Goal: Contribute content: Add original content to the website for others to see

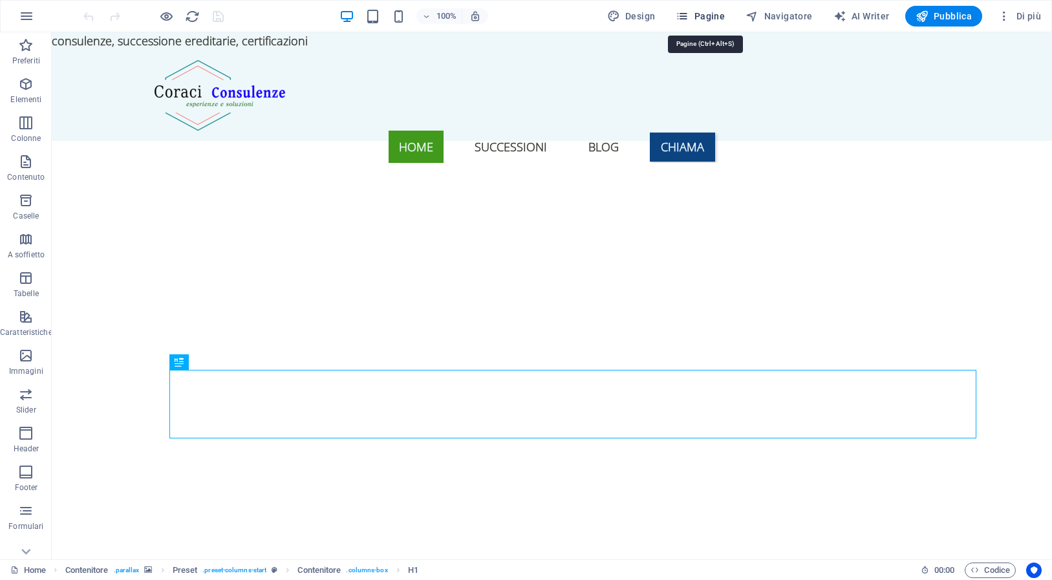
click at [719, 18] on span "Pagine" at bounding box center [700, 16] width 49 height 13
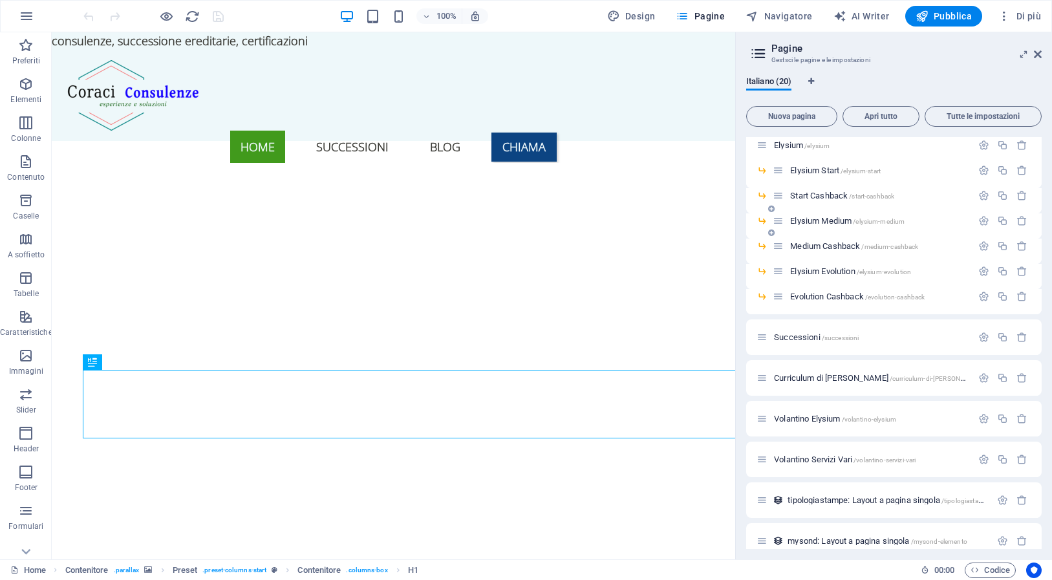
scroll to position [198, 0]
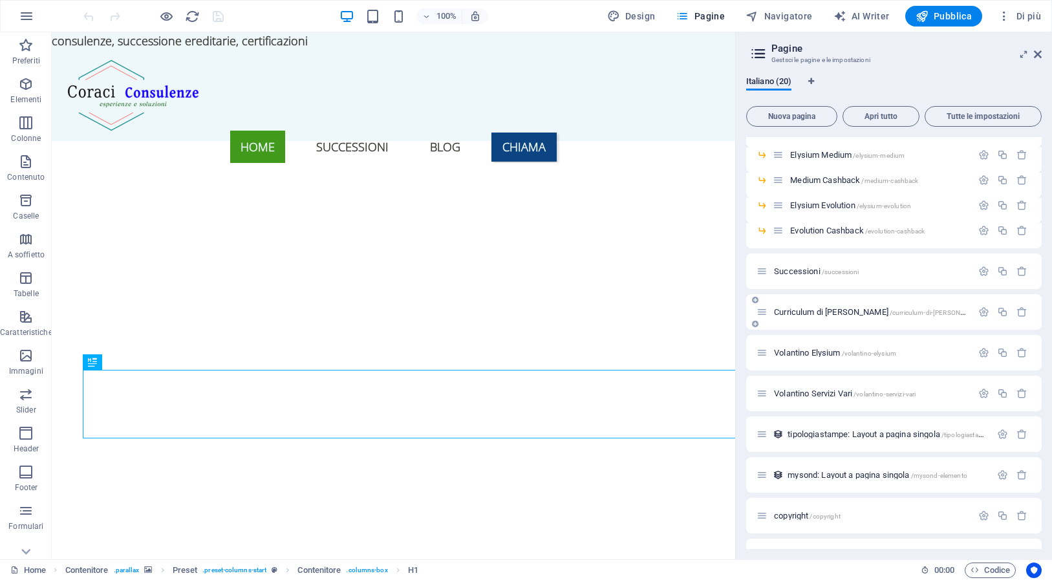
click at [847, 310] on span "Curriculum di [PERSON_NAME] /curriculum-di-[PERSON_NAME]" at bounding box center [879, 312] width 211 height 10
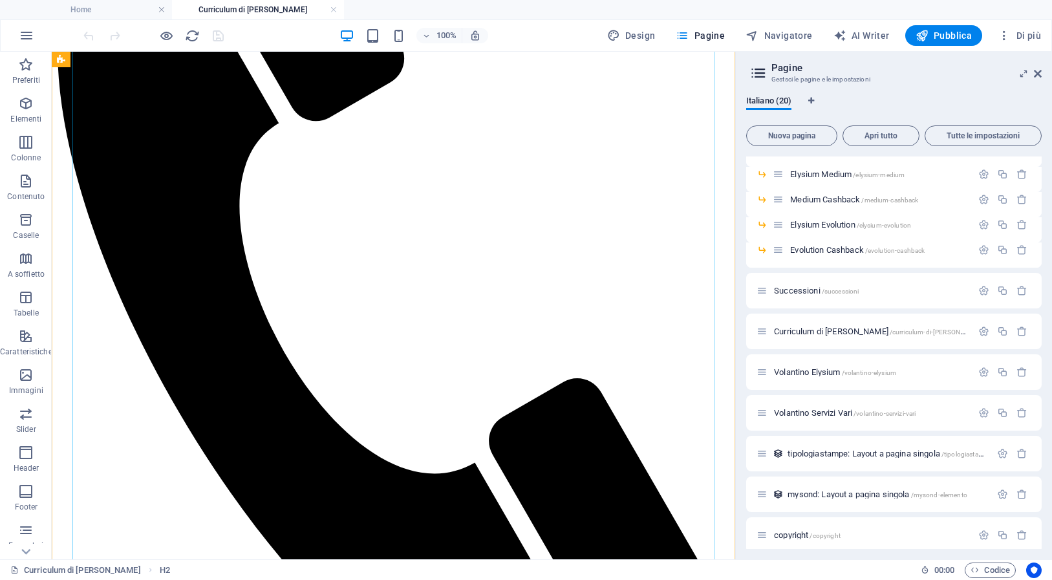
scroll to position [357, 0]
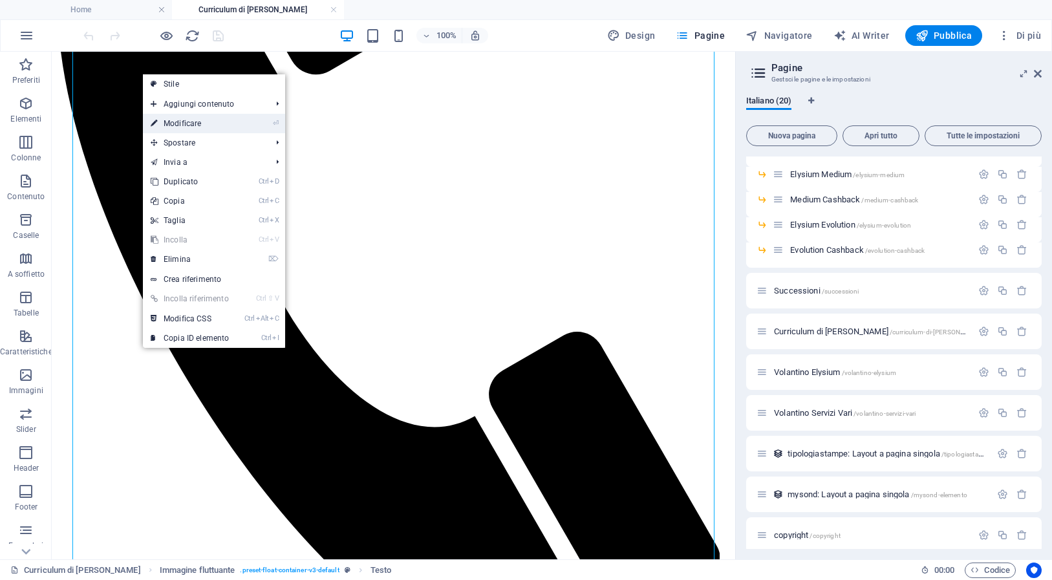
click at [188, 127] on link "⏎ Modificare" at bounding box center [190, 123] width 94 height 19
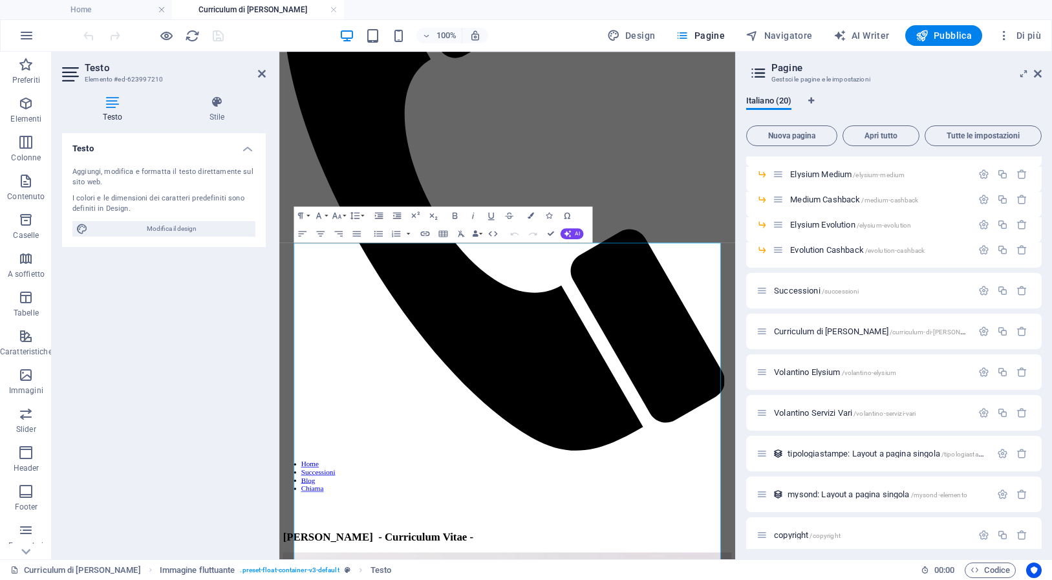
scroll to position [0, 0]
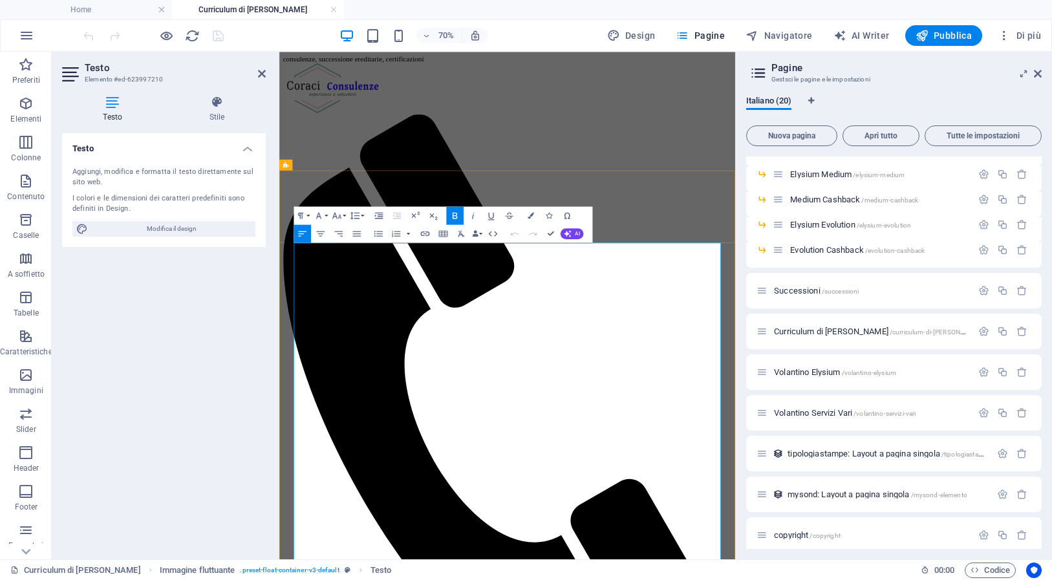
click at [264, 72] on icon at bounding box center [262, 74] width 8 height 10
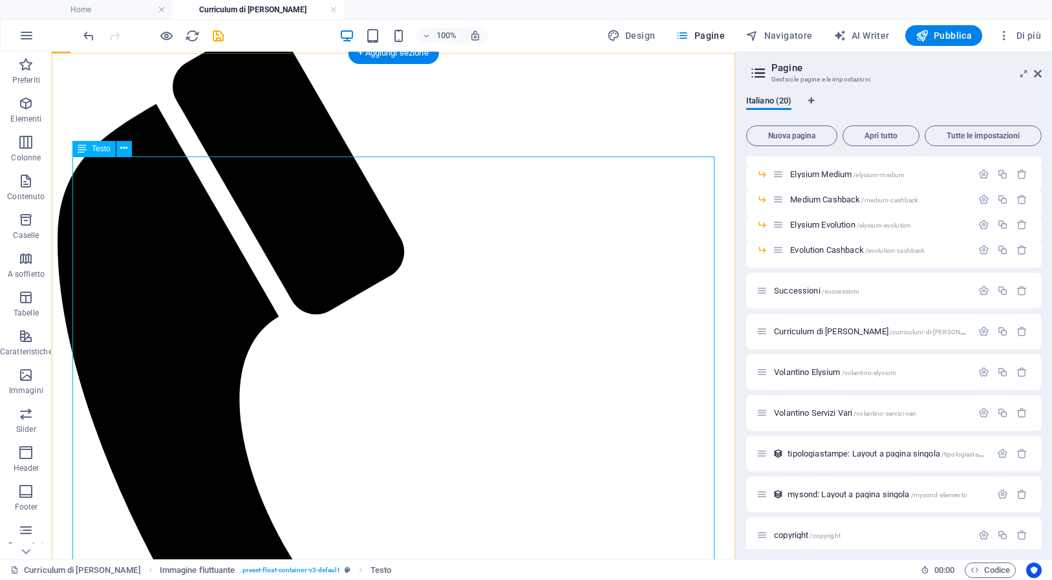
scroll to position [178, 0]
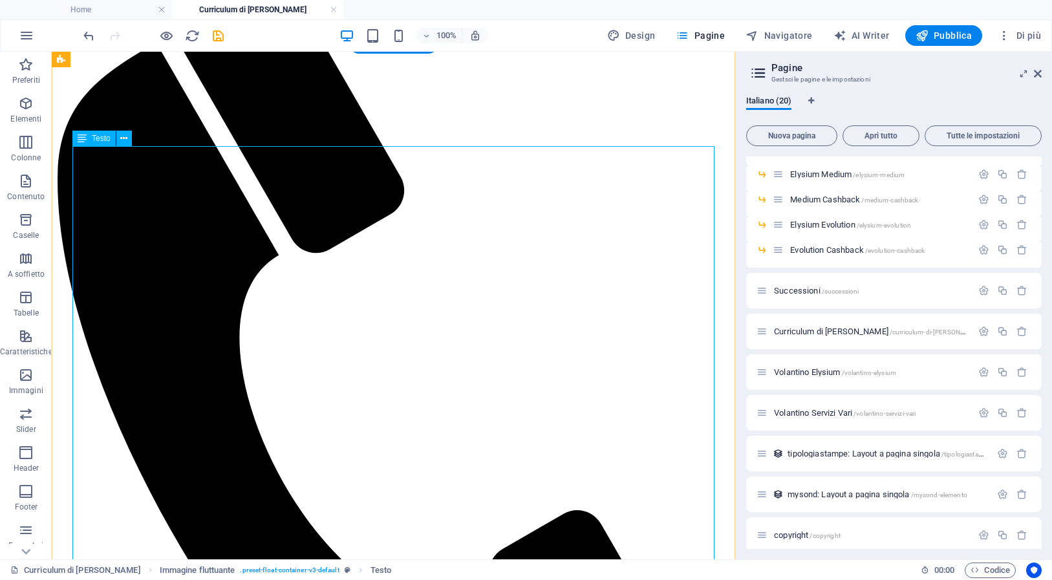
click at [125, 141] on icon at bounding box center [123, 139] width 7 height 14
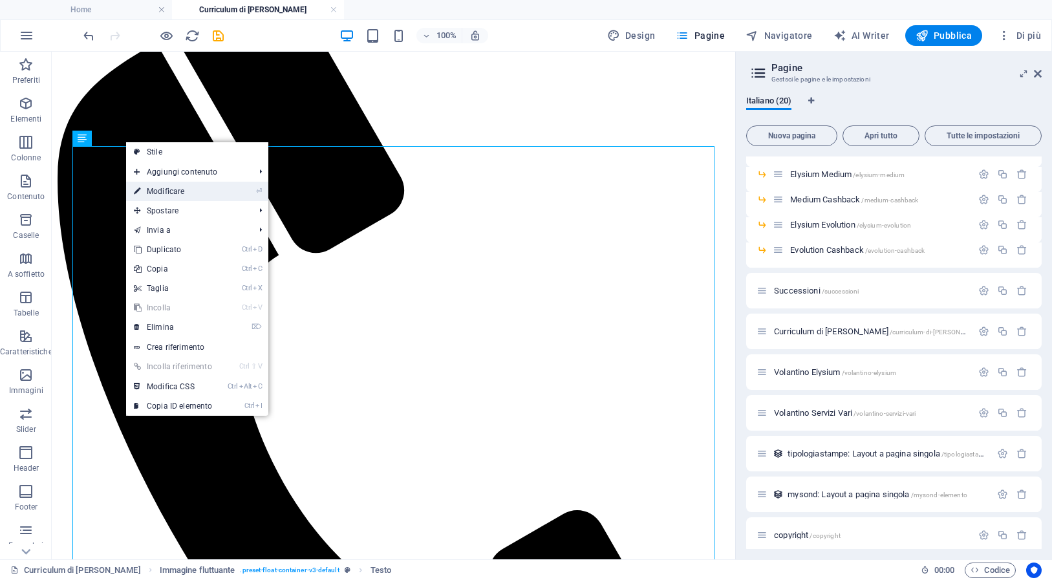
click at [158, 191] on link "⏎ Modificare" at bounding box center [173, 191] width 94 height 19
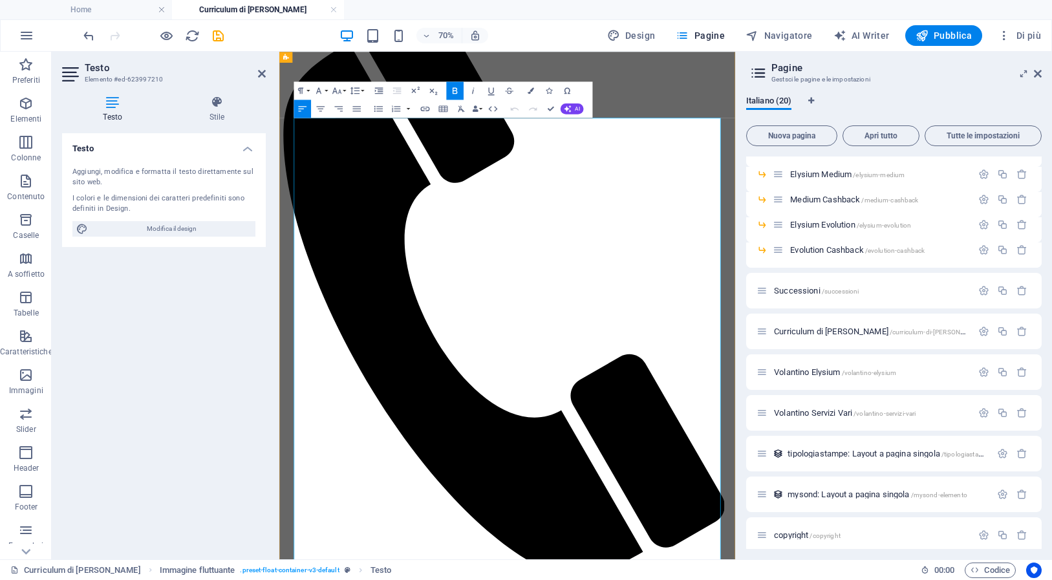
drag, startPoint x: 896, startPoint y: 349, endPoint x: 890, endPoint y: 368, distance: 19.8
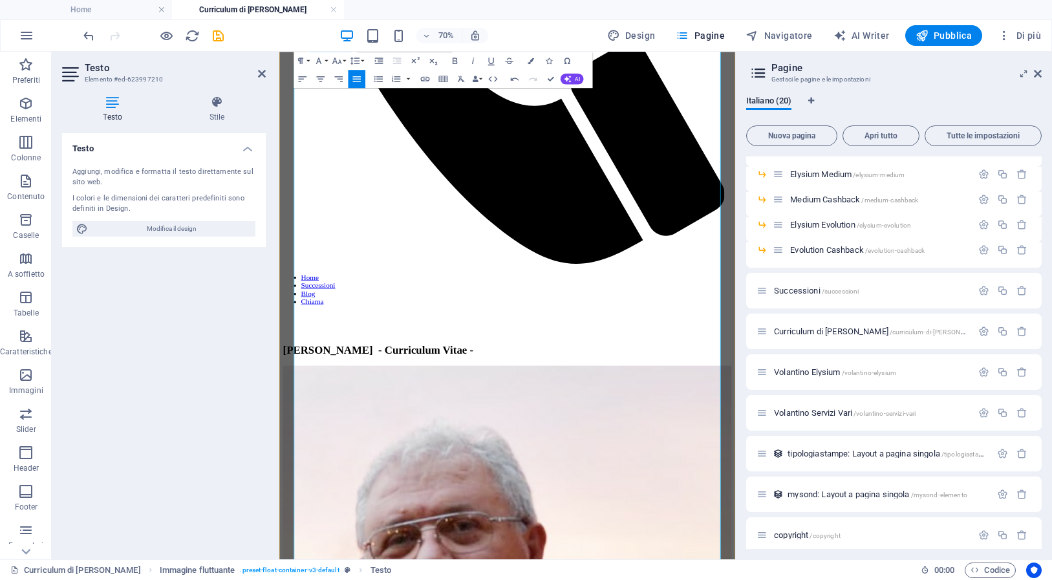
scroll to position [714, 0]
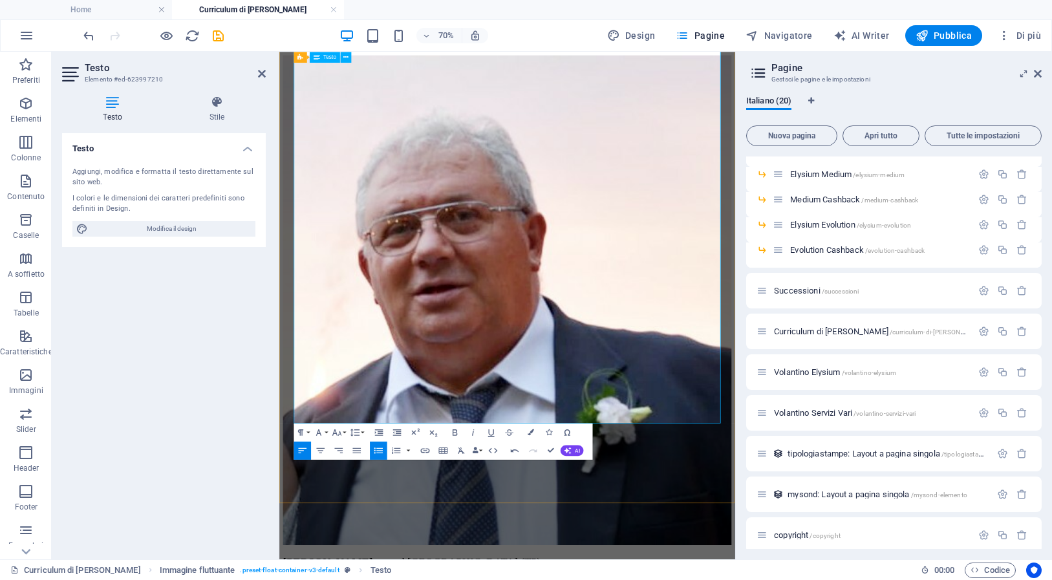
scroll to position [1071, 0]
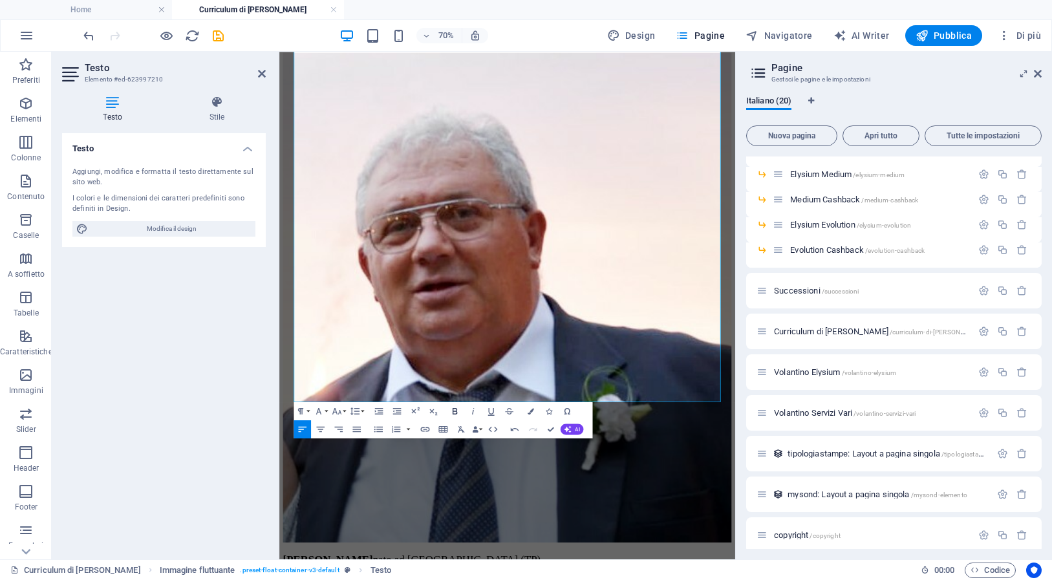
click at [454, 409] on icon "button" at bounding box center [455, 411] width 5 height 6
click at [457, 410] on icon "button" at bounding box center [455, 411] width 5 height 6
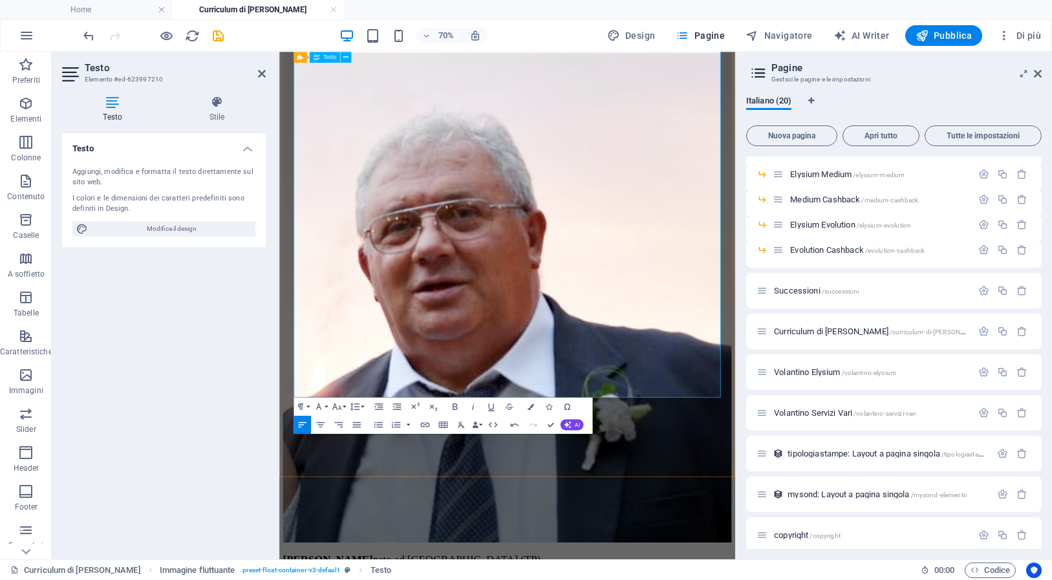
drag, startPoint x: 330, startPoint y: 498, endPoint x: 417, endPoint y: 493, distance: 86.8
drag, startPoint x: 404, startPoint y: 492, endPoint x: 484, endPoint y: 524, distance: 86.5
click at [455, 406] on icon "button" at bounding box center [454, 406] width 11 height 11
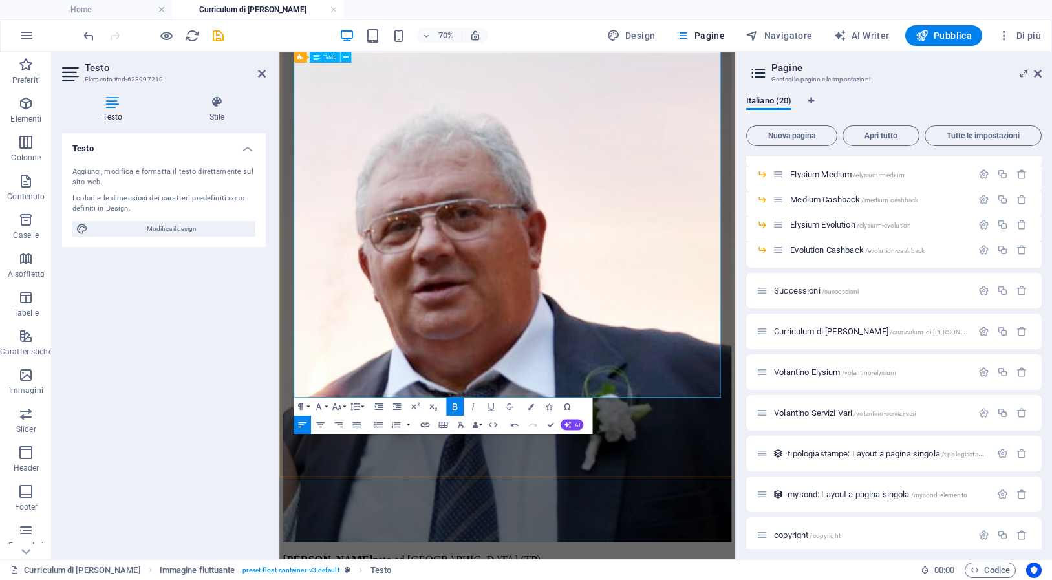
drag, startPoint x: 363, startPoint y: 486, endPoint x: 455, endPoint y: 524, distance: 99.4
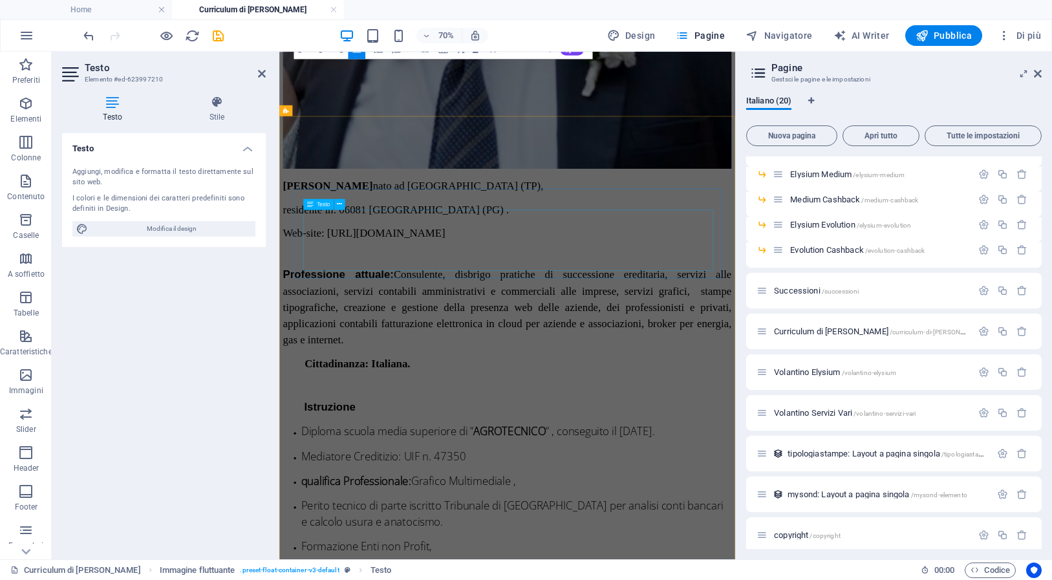
scroll to position [1606, 0]
click at [217, 35] on icon "save" at bounding box center [218, 35] width 15 height 15
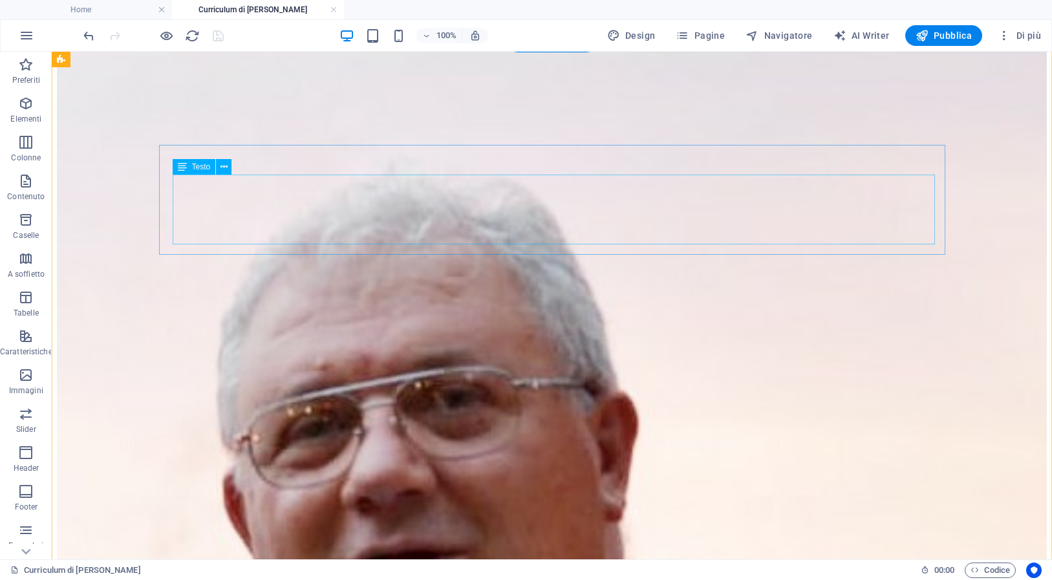
scroll to position [1499, 0]
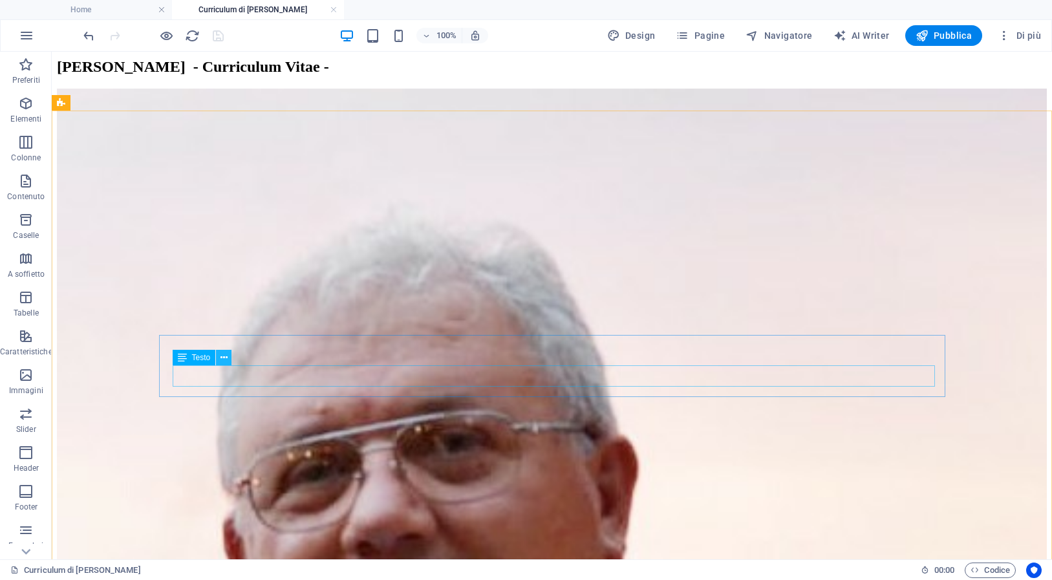
click at [227, 357] on icon at bounding box center [223, 358] width 7 height 14
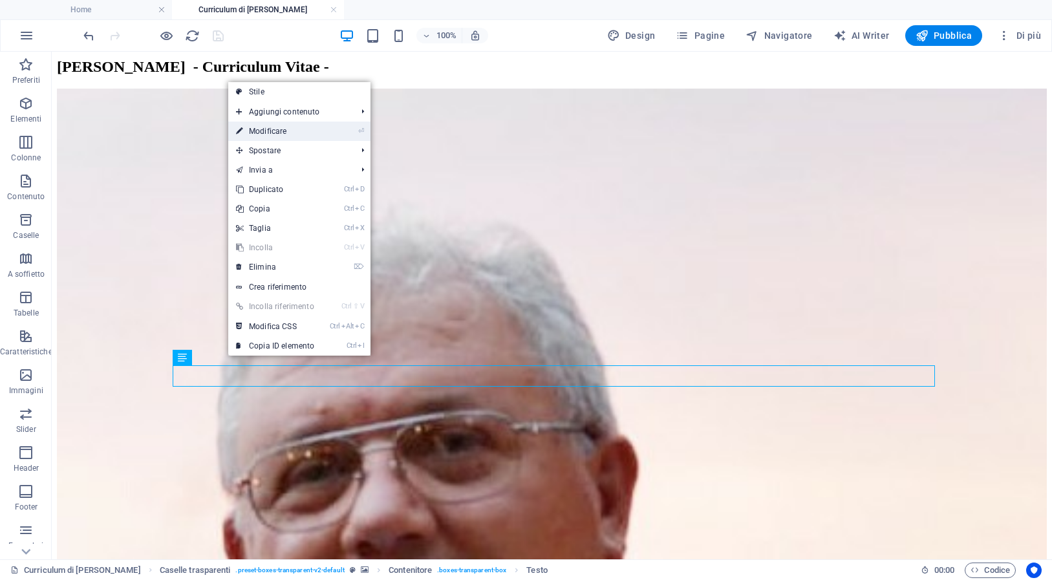
click at [275, 133] on link "⏎ Modificare" at bounding box center [275, 131] width 94 height 19
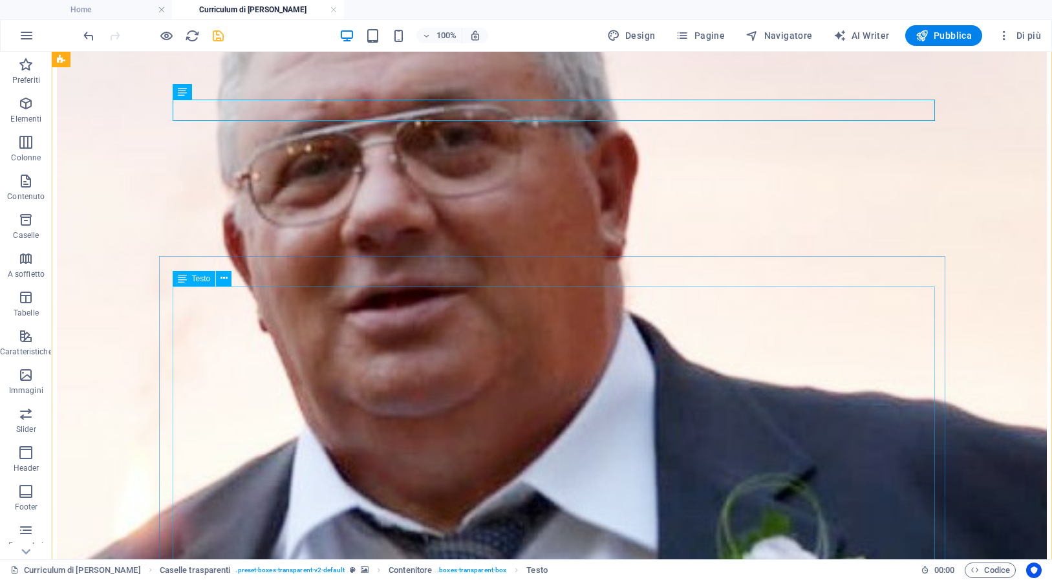
scroll to position [1856, 0]
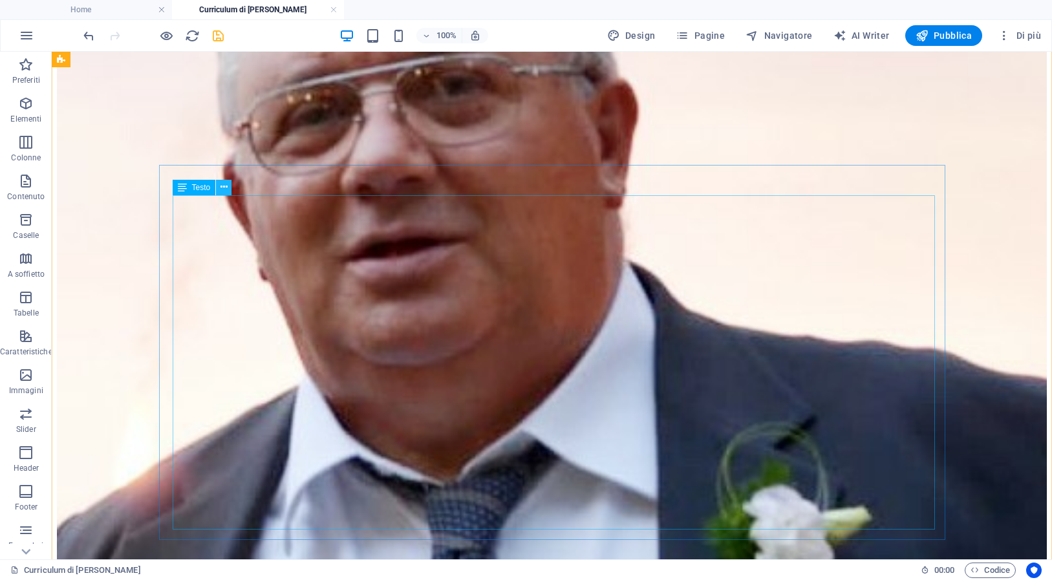
click at [225, 184] on icon at bounding box center [223, 187] width 7 height 14
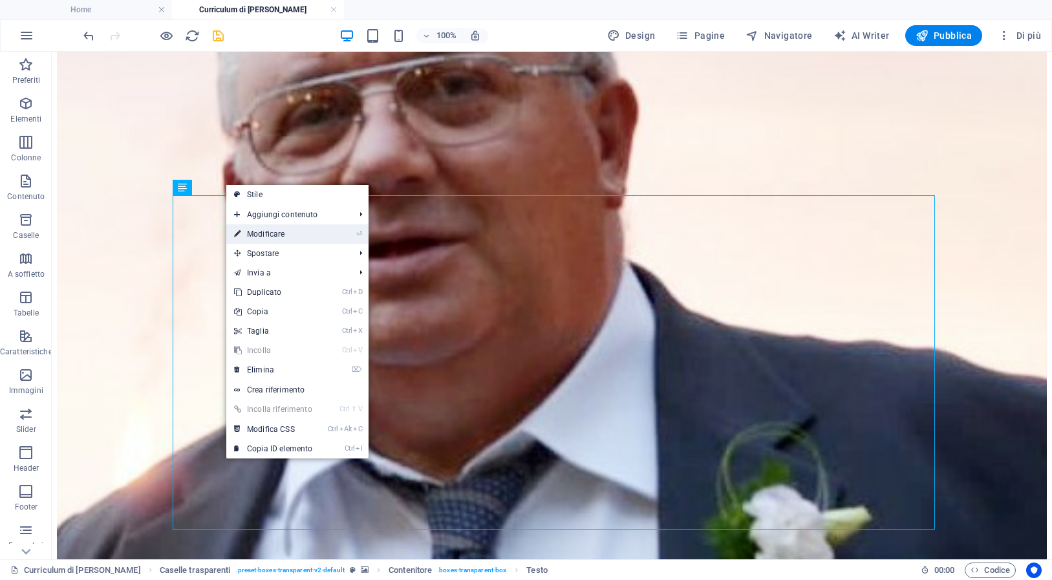
click at [266, 238] on link "⏎ Modificare" at bounding box center [273, 233] width 94 height 19
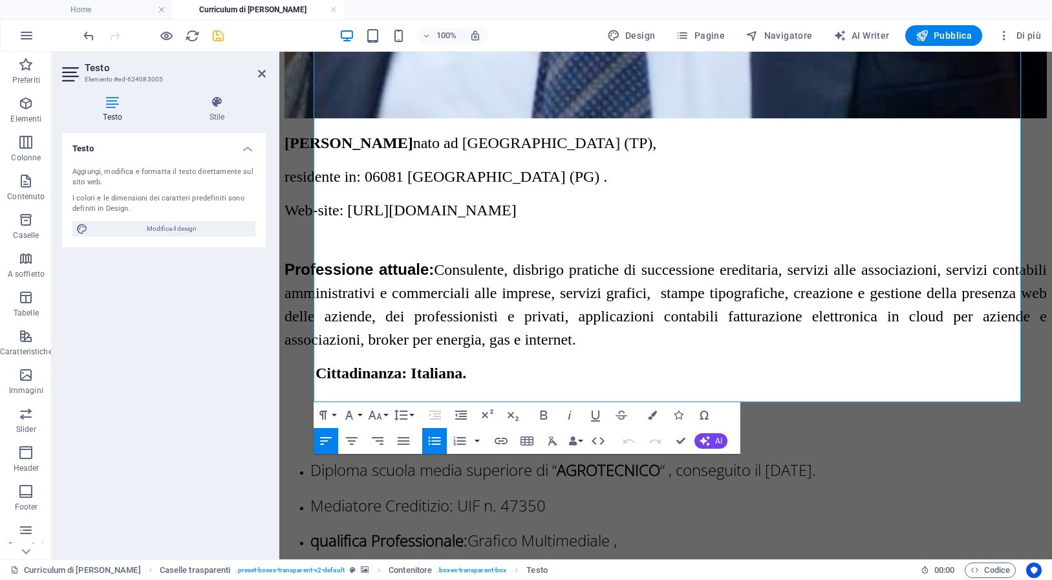
scroll to position [2033, 0]
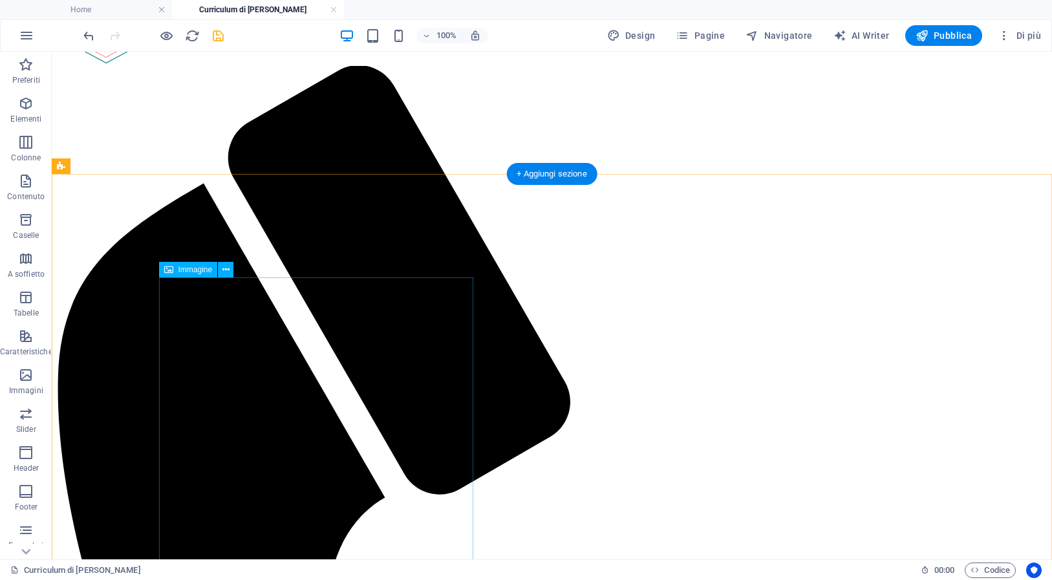
scroll to position [0, 0]
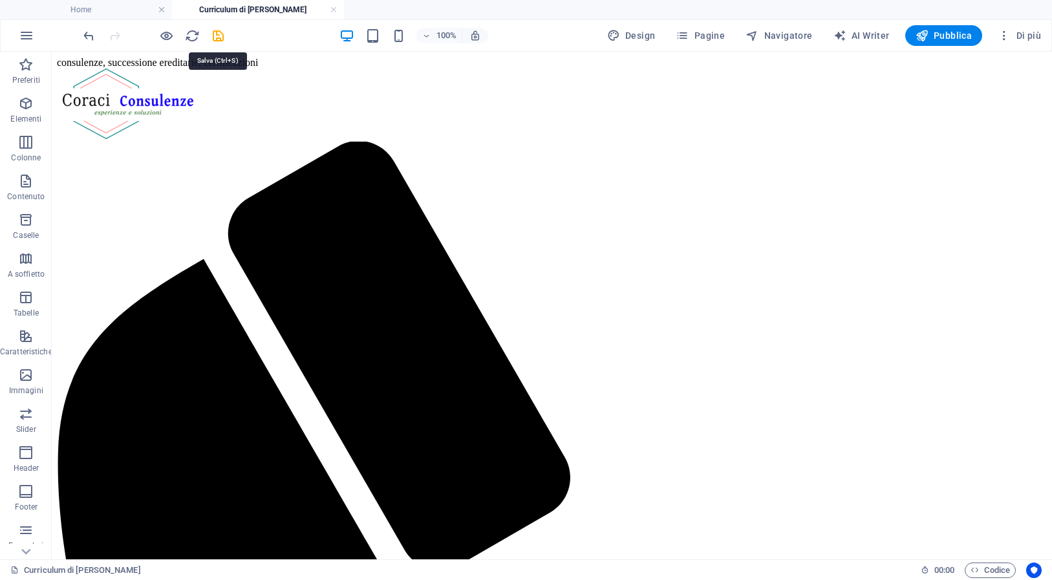
click at [222, 38] on icon "save" at bounding box center [218, 35] width 15 height 15
click at [950, 37] on span "Pubblica" at bounding box center [944, 35] width 57 height 13
